Goal: Information Seeking & Learning: Check status

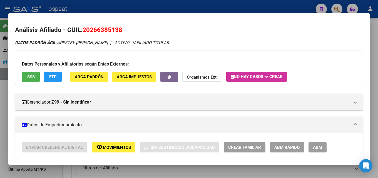
scroll to position [491, 0]
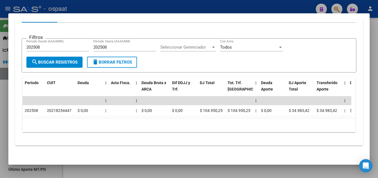
click at [256, 6] on div at bounding box center [189, 89] width 378 height 178
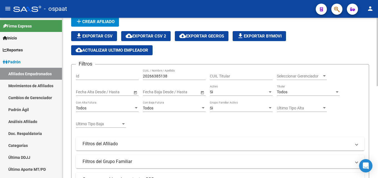
scroll to position [21, 0]
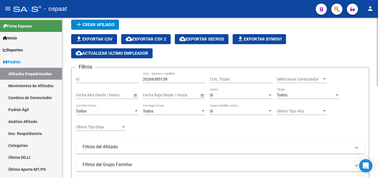
click at [159, 76] on div "20266385138 CUIL / Nombre / Apellido" at bounding box center [174, 77] width 63 height 11
click at [160, 79] on input "20266385138" at bounding box center [174, 79] width 63 height 5
paste input "4258435776"
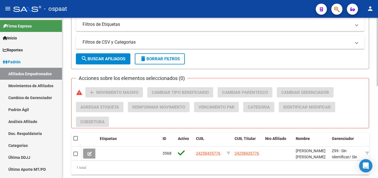
scroll to position [216, 0]
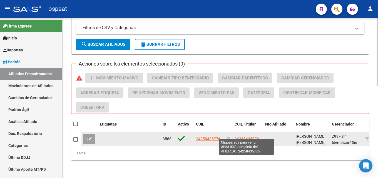
type input "24258435776"
click at [248, 137] on span "24258435776" at bounding box center [247, 139] width 24 height 4
type textarea "24258435776"
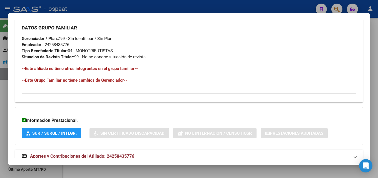
scroll to position [284, 0]
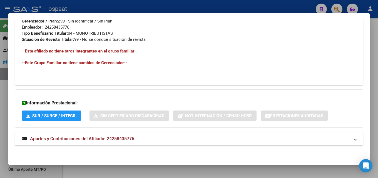
click at [86, 138] on span "Aportes y Contribuciones del Afiliado: 24258435776" at bounding box center [82, 138] width 104 height 5
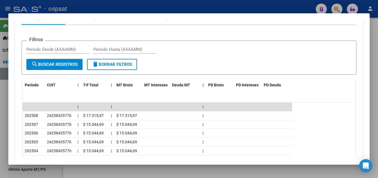
scroll to position [451, 0]
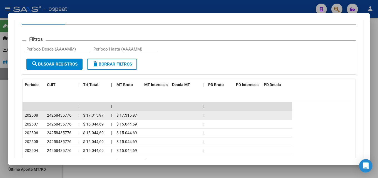
drag, startPoint x: 83, startPoint y: 115, endPoint x: 103, endPoint y: 116, distance: 20.0
click at [103, 116] on span "$ 17.315,97" at bounding box center [93, 115] width 21 height 4
copy span "$ 17.315,97"
